Goal: Task Accomplishment & Management: Complete application form

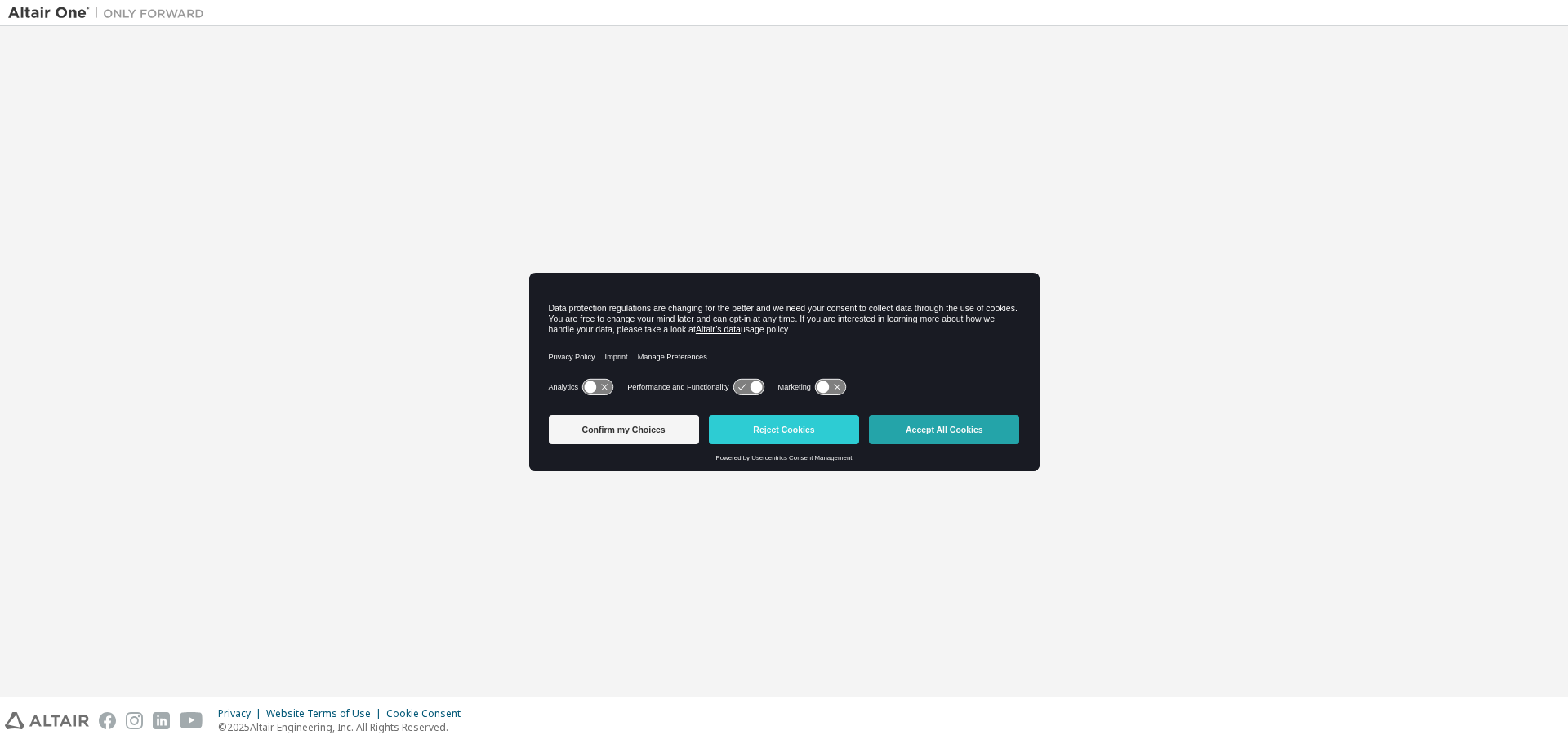
click at [932, 425] on button "Accept All Cookies" at bounding box center [944, 430] width 151 height 30
